Goal: Task Accomplishment & Management: Complete application form

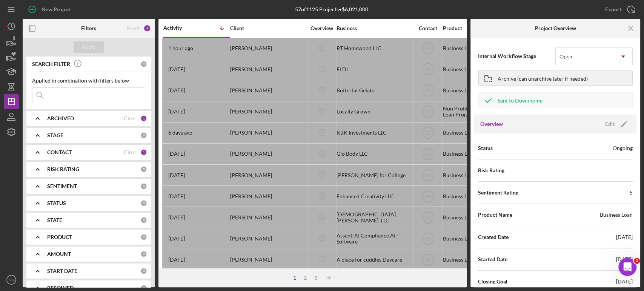
scroll to position [214, 0]
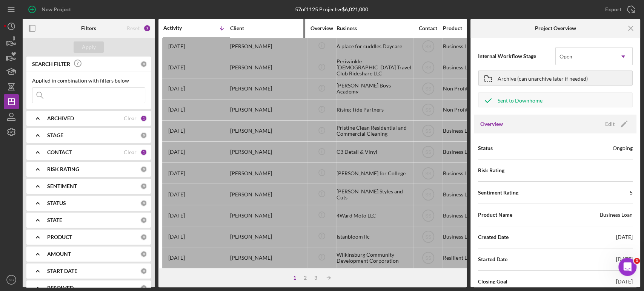
click at [270, 26] on div "Client" at bounding box center [268, 28] width 76 height 6
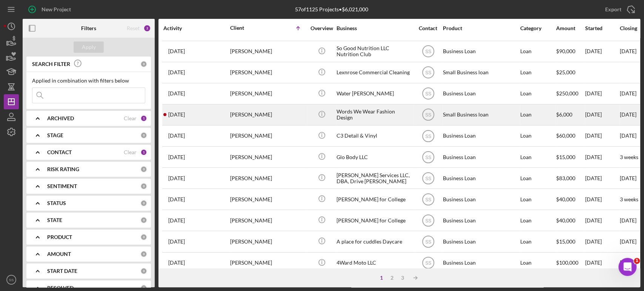
scroll to position [0, 0]
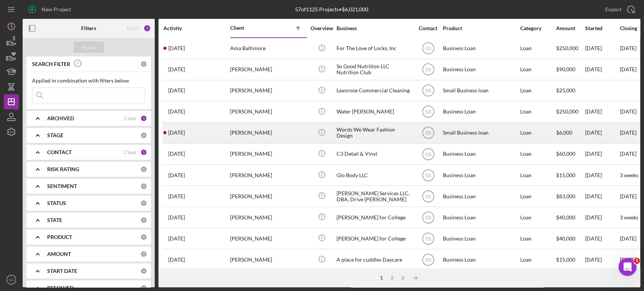
click at [248, 136] on div "[PERSON_NAME]" at bounding box center [268, 133] width 76 height 20
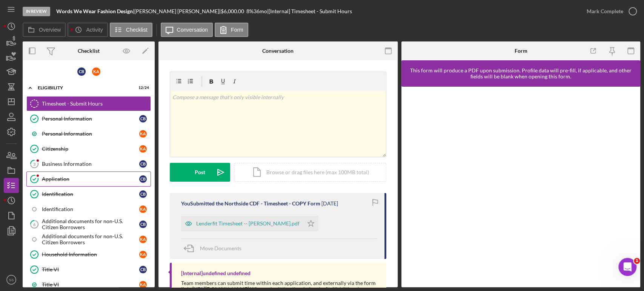
click at [69, 181] on div "Application" at bounding box center [90, 179] width 97 height 6
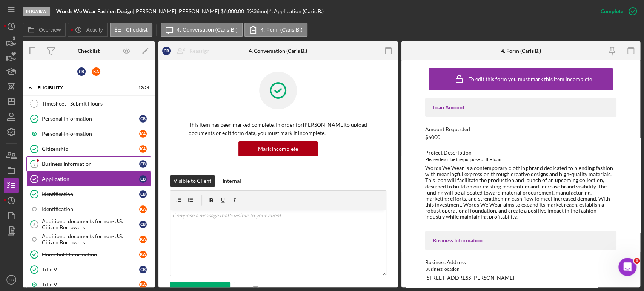
click at [69, 162] on div "Business Information" at bounding box center [90, 164] width 97 height 6
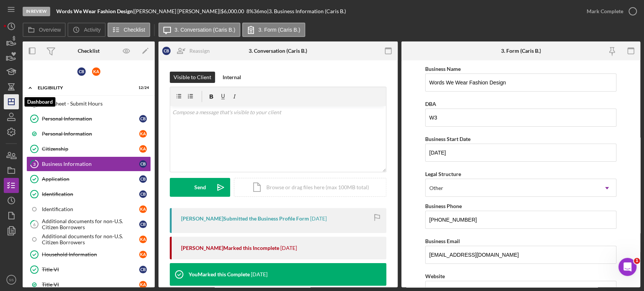
click at [12, 102] on line "button" at bounding box center [11, 102] width 6 height 0
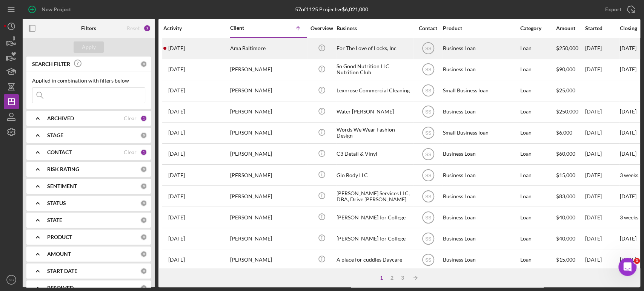
click at [266, 51] on div "Ama Baltimore" at bounding box center [268, 49] width 76 height 20
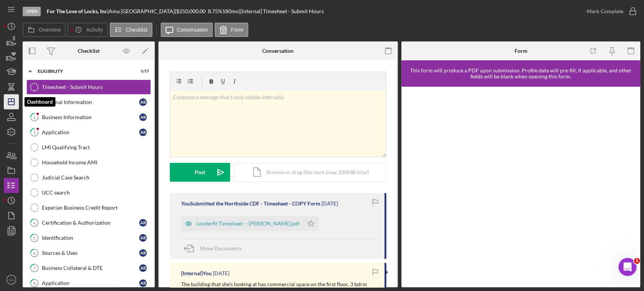
click at [13, 103] on icon "Icon/Dashboard" at bounding box center [11, 102] width 19 height 19
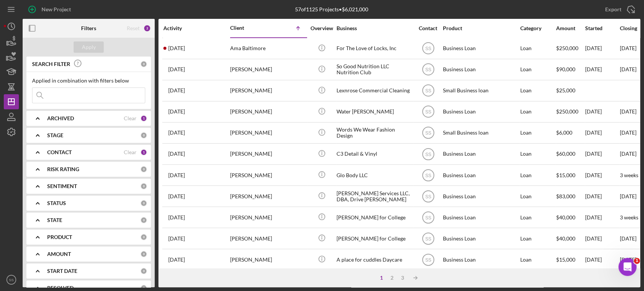
click at [58, 20] on div at bounding box center [45, 28] width 44 height 19
click at [592, 29] on div "Started" at bounding box center [603, 28] width 34 height 6
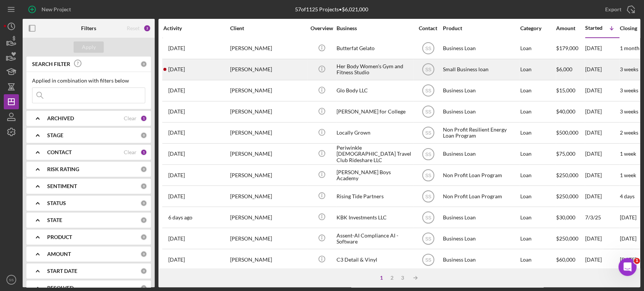
click at [284, 66] on div "[PERSON_NAME]" at bounding box center [268, 70] width 76 height 20
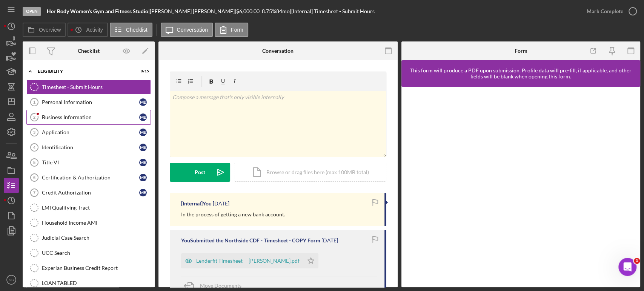
click at [90, 121] on link "Business Information 2 Business Information M B" at bounding box center [88, 117] width 125 height 15
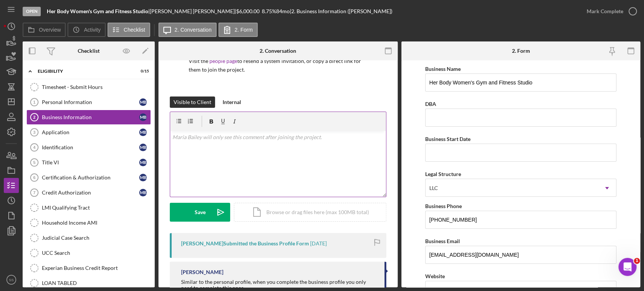
scroll to position [91, 0]
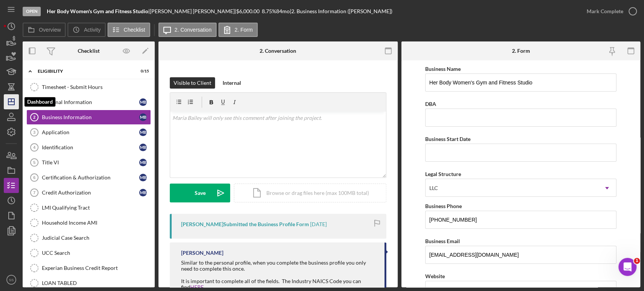
click at [11, 101] on line "button" at bounding box center [11, 100] width 0 height 3
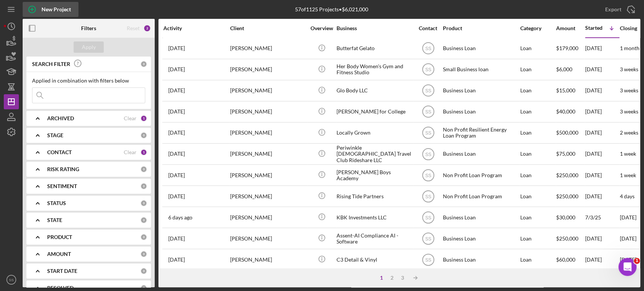
click at [31, 9] on icon "button" at bounding box center [32, 9] width 19 height 19
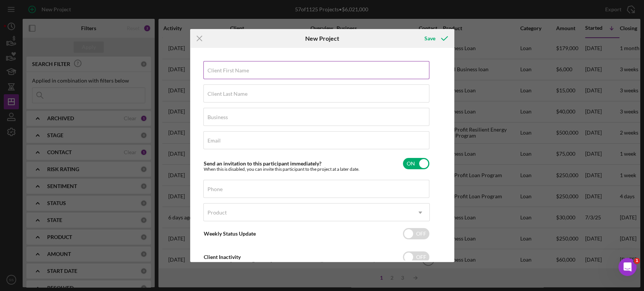
click at [218, 70] on label "Client First Name" at bounding box center [229, 71] width 42 height 6
click at [218, 70] on input "Client First Name" at bounding box center [317, 70] width 226 height 18
type input "[PERSON_NAME]"
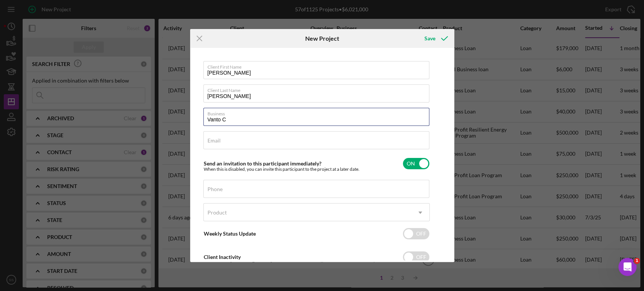
drag, startPoint x: 230, startPoint y: 119, endPoint x: 199, endPoint y: 123, distance: 30.8
click at [199, 123] on div "Client First Name [PERSON_NAME] Client Last Name [PERSON_NAME] Business Vanto C…" at bounding box center [322, 155] width 261 height 211
type input "Pittsburgh Cultural Arts Collective LLC"
click at [219, 141] on label "Email" at bounding box center [214, 141] width 13 height 6
click at [219, 141] on input "Email" at bounding box center [317, 140] width 226 height 18
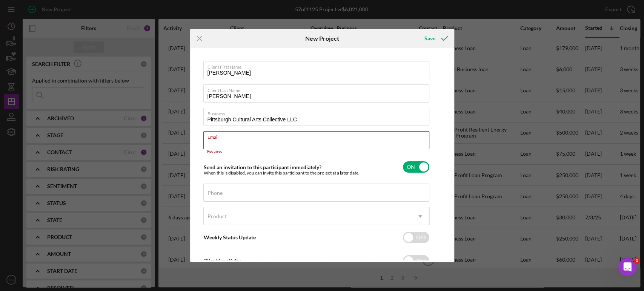
paste input "[EMAIL_ADDRESS][DOMAIN_NAME]"
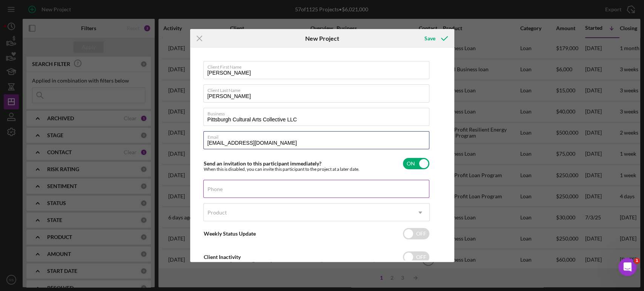
type input "[EMAIL_ADDRESS][DOMAIN_NAME]"
click at [276, 188] on div "Phone" at bounding box center [317, 189] width 227 height 19
type input "[PHONE_NUMBER]"
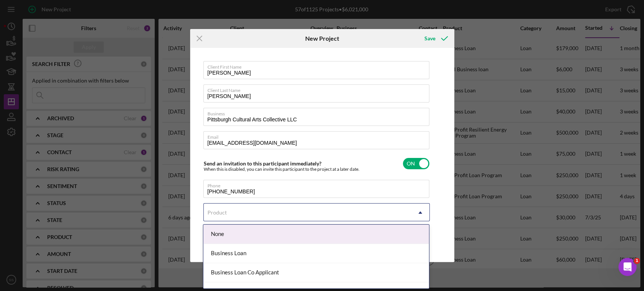
click at [273, 215] on div "Product" at bounding box center [308, 212] width 208 height 17
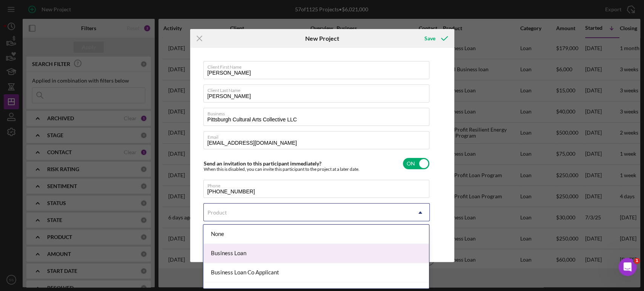
click at [246, 255] on div "Business Loan" at bounding box center [317, 253] width 226 height 19
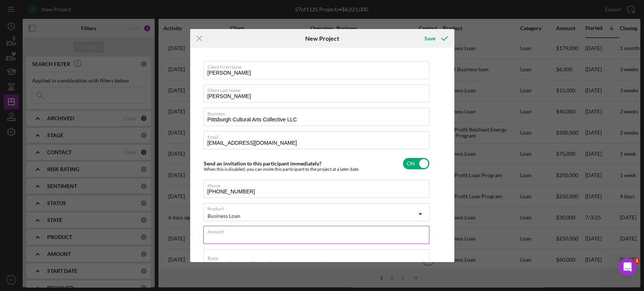
click at [238, 236] on input "Amount" at bounding box center [317, 235] width 226 height 18
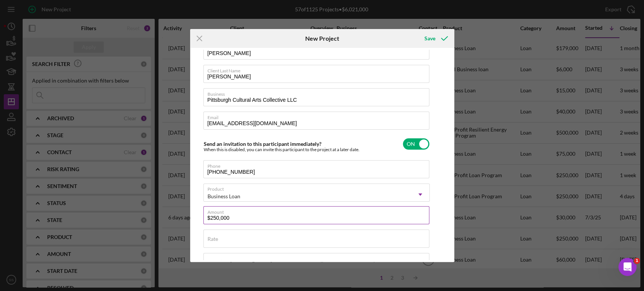
scroll to position [20, 0]
type input "$250,000"
click at [238, 236] on div "Rate" at bounding box center [317, 239] width 227 height 19
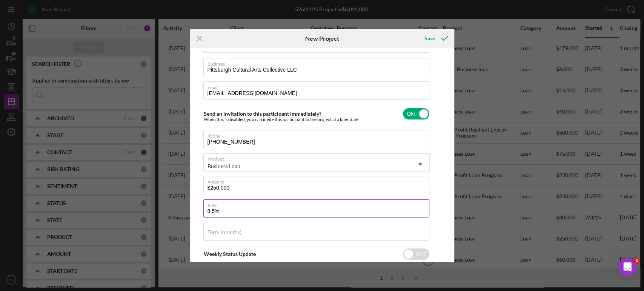
scroll to position [50, 0]
type input "8.500%"
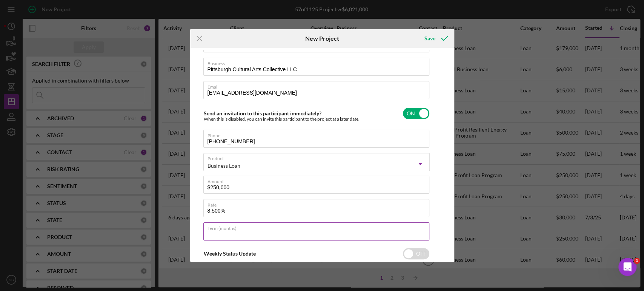
click at [238, 236] on input "Term (months)" at bounding box center [317, 232] width 226 height 18
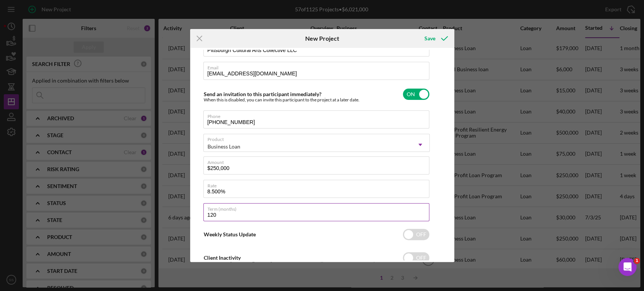
scroll to position [94, 0]
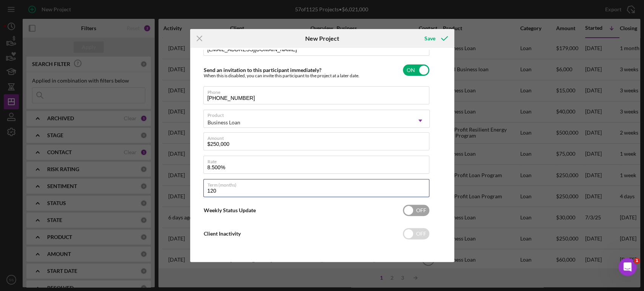
type input "120"
click at [419, 212] on input "checkbox" at bounding box center [416, 210] width 26 height 11
checkbox input "true"
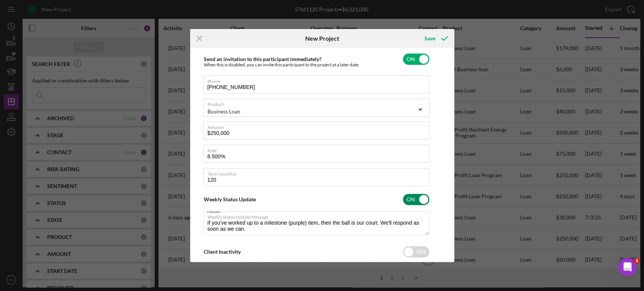
scroll to position [119, 0]
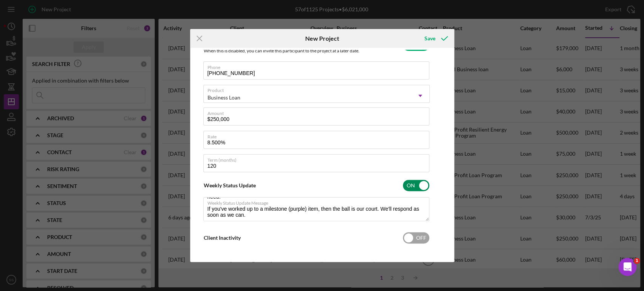
type textarea "Here's a snapshot of information that has been fully approved, as well as the i…"
click at [420, 237] on input "checkbox" at bounding box center [416, 238] width 26 height 11
checkbox input "true"
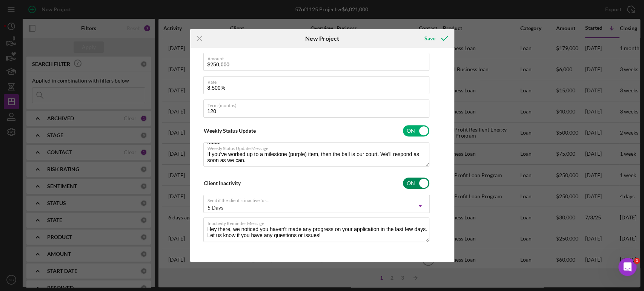
scroll to position [174, 0]
click at [444, 39] on icon "submit" at bounding box center [444, 38] width 19 height 19
type textarea "Here's a snapshot of information that has been fully approved, as well as the i…"
checkbox input "false"
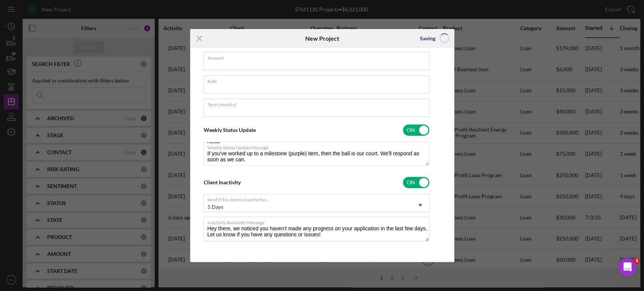
scroll to position [23, 0]
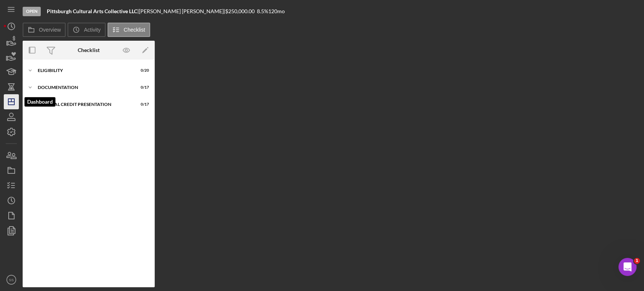
click at [11, 100] on line "button" at bounding box center [11, 100] width 0 height 3
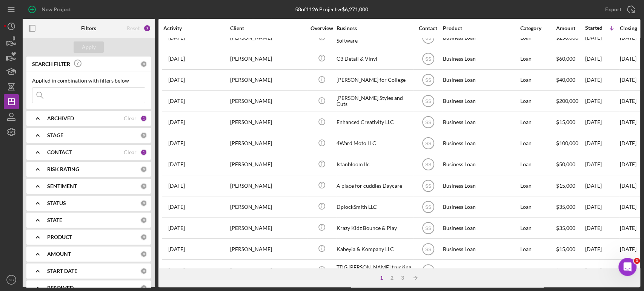
scroll to position [304, 0]
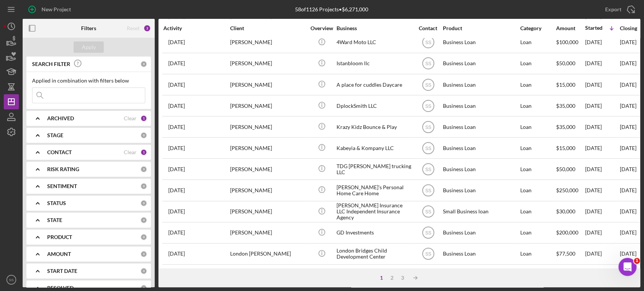
click at [177, 28] on div "Activity" at bounding box center [196, 28] width 66 height 6
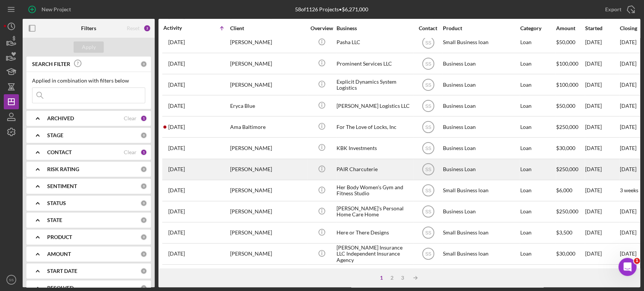
scroll to position [0, 0]
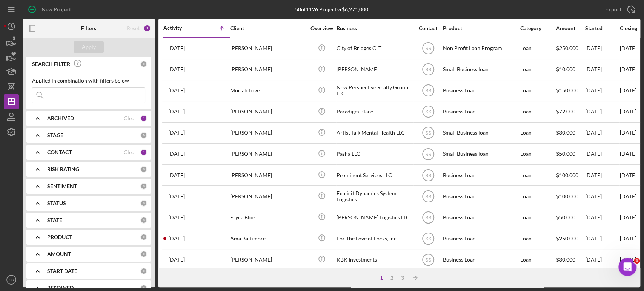
click at [174, 26] on div "Activity" at bounding box center [179, 28] width 33 height 6
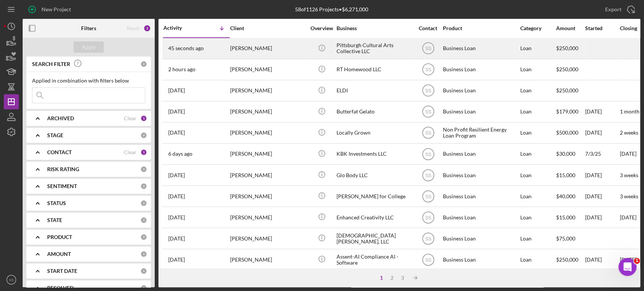
click at [204, 55] on div "45 seconds ago [PERSON_NAME]" at bounding box center [196, 49] width 66 height 20
